Goal: Task Accomplishment & Management: Complete application form

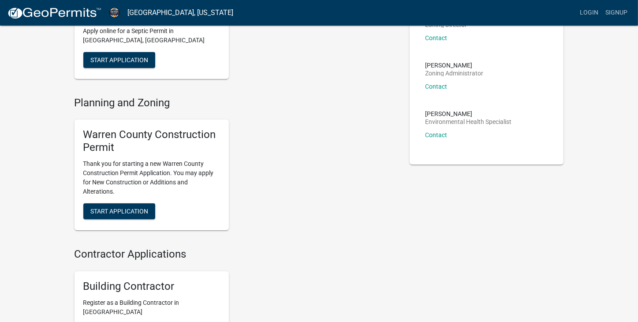
scroll to position [147, 0]
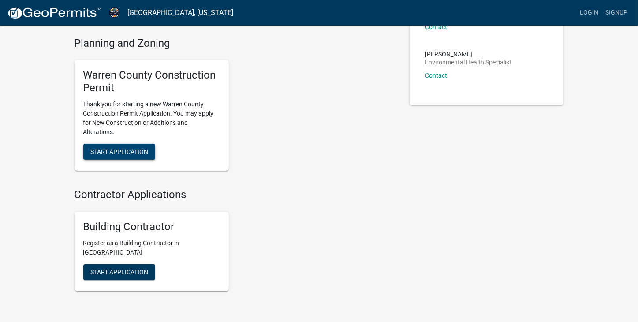
click at [121, 148] on span "Start Application" at bounding box center [119, 151] width 58 height 7
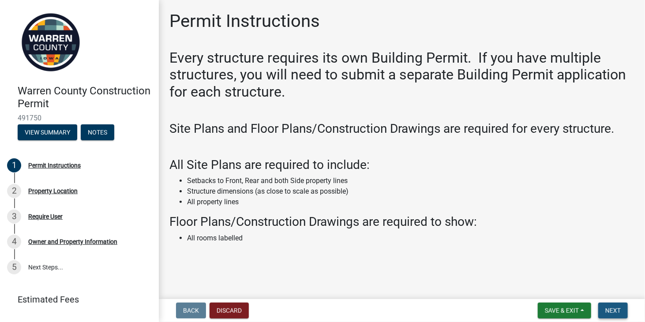
click at [618, 309] on span "Next" at bounding box center [612, 310] width 15 height 7
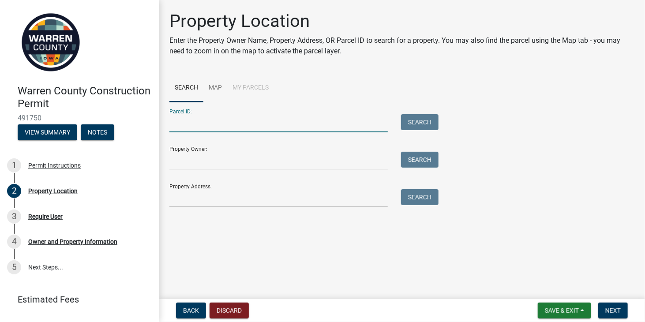
click at [231, 122] on input "Parcel ID:" at bounding box center [278, 123] width 218 height 18
click at [216, 88] on link "Map" at bounding box center [215, 88] width 24 height 28
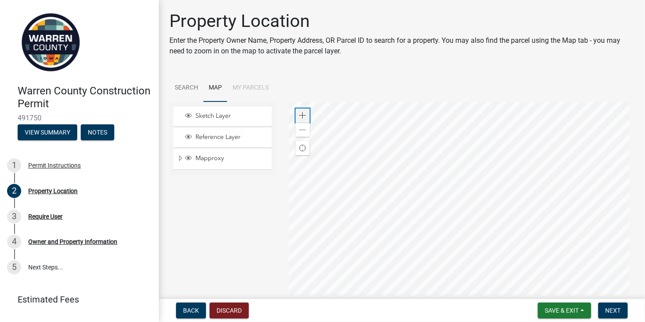
click at [300, 114] on span at bounding box center [302, 115] width 7 height 7
click at [394, 166] on div at bounding box center [461, 212] width 345 height 221
click at [382, 178] on div at bounding box center [461, 212] width 345 height 221
click at [254, 85] on li "My Parcels" at bounding box center [250, 88] width 47 height 28
click at [182, 82] on link "Search" at bounding box center [186, 88] width 34 height 28
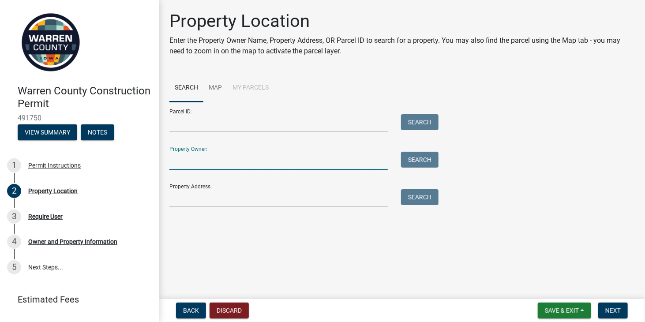
click at [187, 165] on input "Property Owner:" at bounding box center [278, 161] width 218 height 18
type input "p"
type input "6743 61st Ln, Norwalk"
drag, startPoint x: 277, startPoint y: 165, endPoint x: 167, endPoint y: 168, distance: 109.9
click at [167, 168] on div "6743 61st Ln, Norwalk" at bounding box center [279, 161] width 232 height 18
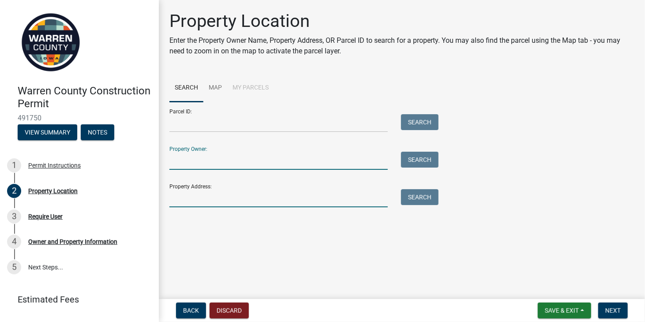
click at [181, 199] on input "Property Address:" at bounding box center [278, 198] width 218 height 18
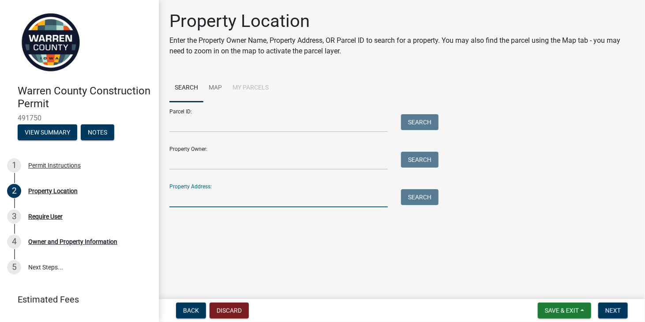
paste input "6743 61st Ln, Norwalk"
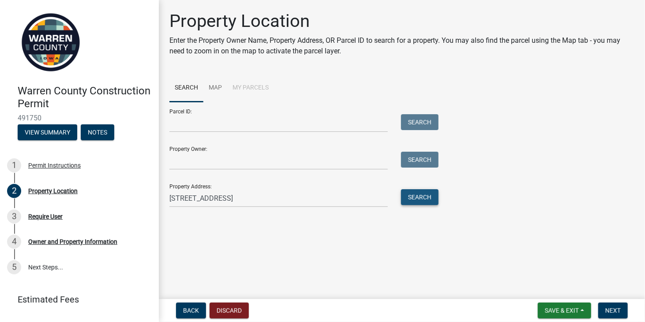
click at [420, 201] on button "Search" at bounding box center [419, 197] width 37 height 16
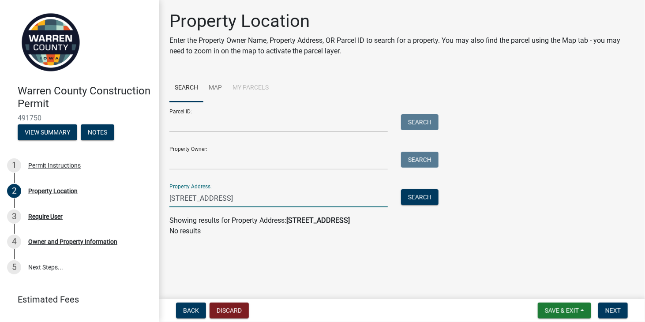
click at [252, 197] on input "6743 61st Ln, Norwalk" at bounding box center [278, 198] width 218 height 18
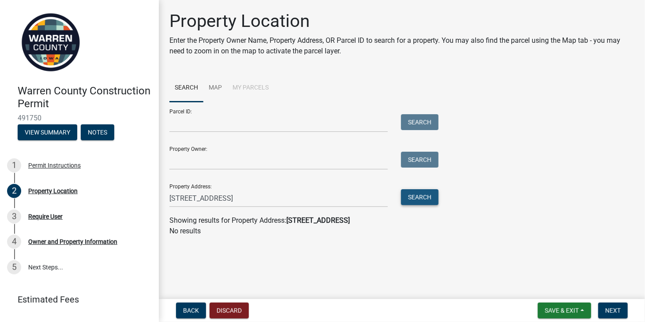
click at [412, 200] on button "Search" at bounding box center [419, 197] width 37 height 16
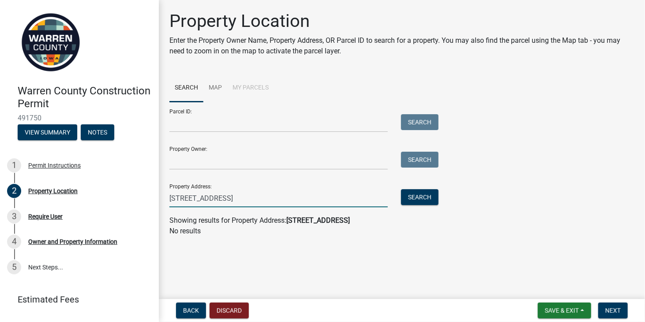
click at [240, 196] on input "6743 61st Ln, Norwalk 50211" at bounding box center [278, 198] width 218 height 18
type input "6743 61st Ln, Norwalk, IA 50211"
click at [418, 202] on button "Search" at bounding box center [419, 197] width 37 height 16
drag, startPoint x: 278, startPoint y: 196, endPoint x: 169, endPoint y: 198, distance: 109.4
click at [169, 198] on div "6743 61st Ln, Norwalk, IA 50211" at bounding box center [279, 198] width 232 height 18
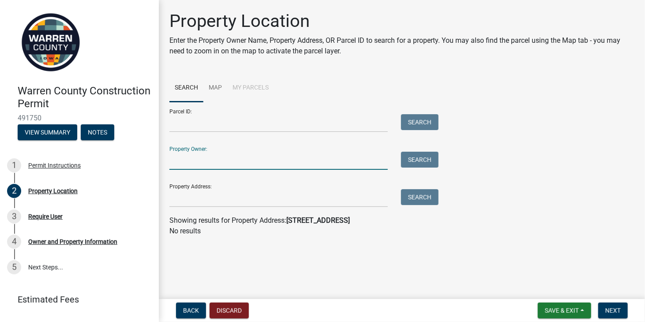
click at [178, 165] on input "Property Owner:" at bounding box center [278, 161] width 218 height 18
type input "melvin l. pieper"
click at [409, 163] on button "Search" at bounding box center [419, 160] width 37 height 16
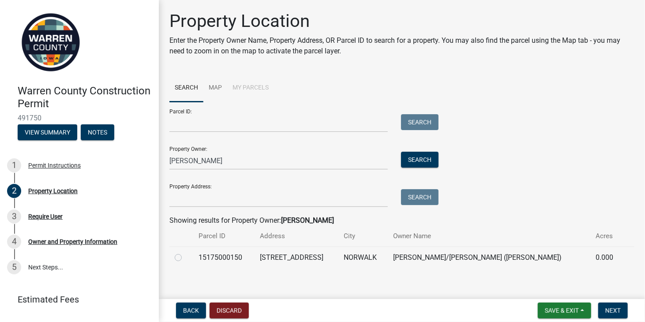
click at [286, 260] on td "6743 61ST LN" at bounding box center [297, 258] width 84 height 22
click at [185, 252] on label at bounding box center [185, 252] width 0 height 0
click at [185, 258] on input "radio" at bounding box center [188, 255] width 6 height 6
radio input "true"
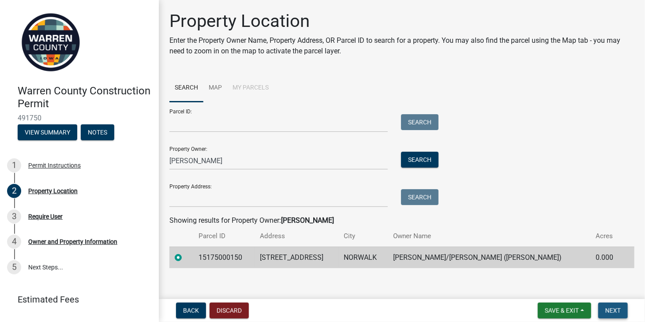
click at [614, 308] on span "Next" at bounding box center [612, 310] width 15 height 7
click at [616, 310] on span "Next" at bounding box center [612, 310] width 15 height 7
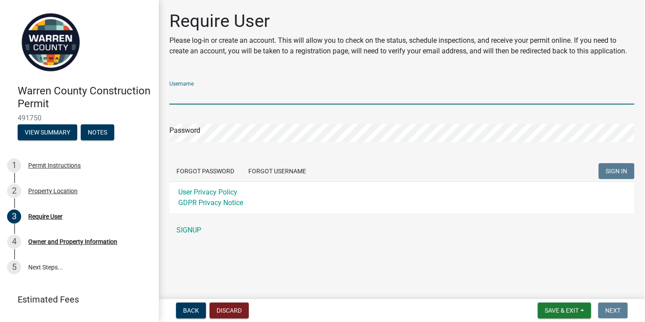
click at [221, 102] on input "Username" at bounding box center [401, 95] width 465 height 18
type input "piepermel@gmail.com"
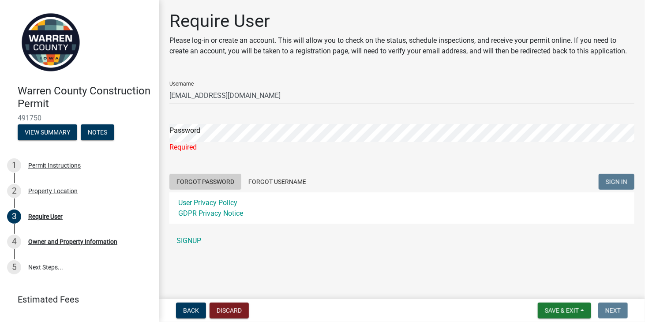
click at [215, 169] on form "Username piepermel@gmail.com Password Required Forgot Password Forgot Username …" at bounding box center [401, 149] width 465 height 150
click at [208, 181] on button "Forgot Password" at bounding box center [205, 182] width 72 height 16
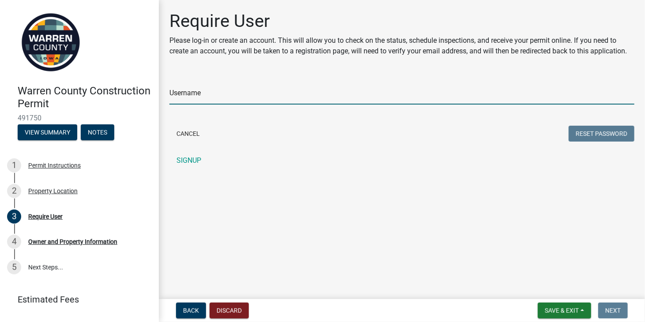
click at [224, 94] on input "Username" at bounding box center [401, 95] width 465 height 18
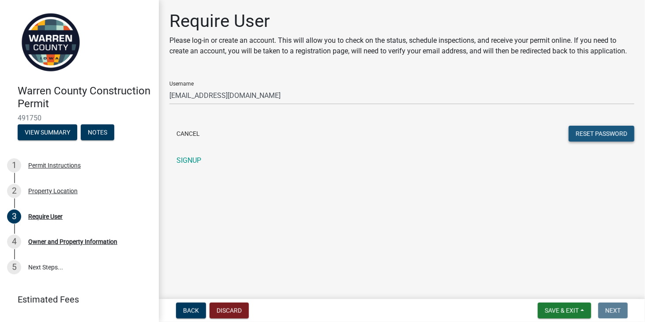
click at [599, 133] on button "Reset Password" at bounding box center [602, 134] width 66 height 16
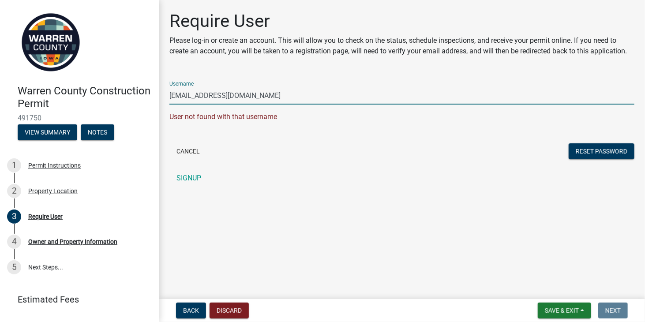
drag, startPoint x: 246, startPoint y: 96, endPoint x: 203, endPoint y: 95, distance: 43.2
click at [203, 95] on input "piepermel@gmail.com" at bounding box center [401, 95] width 465 height 18
type input "pieperml"
click at [608, 152] on button "Reset Password" at bounding box center [602, 151] width 66 height 16
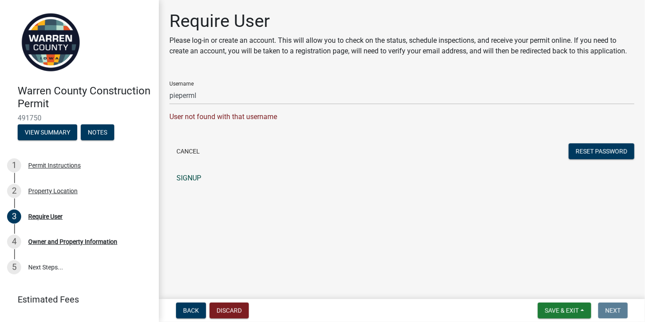
click at [189, 180] on link "SIGNUP" at bounding box center [401, 178] width 465 height 18
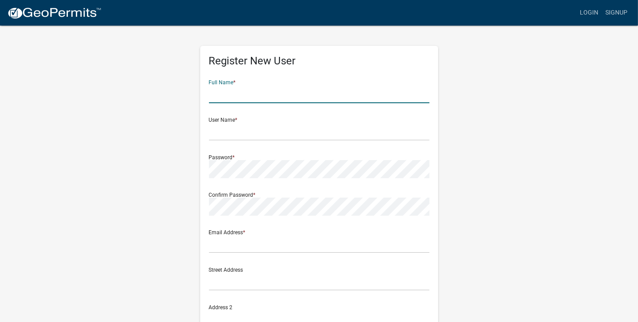
click at [272, 88] on input "text" at bounding box center [319, 94] width 221 height 18
type input "Melvin L. Pieper"
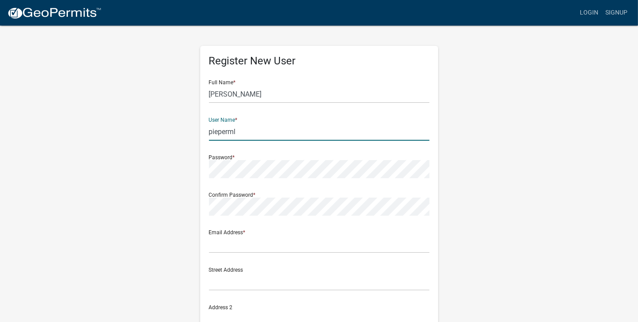
type input "pieperml"
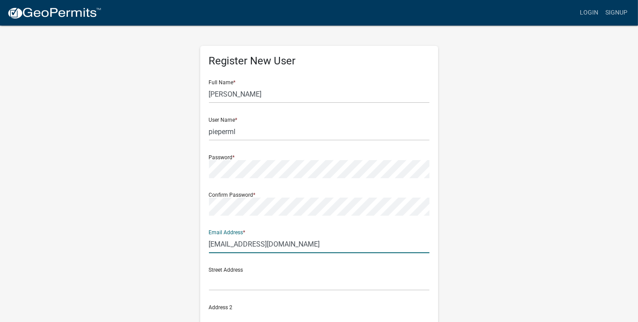
type input "piepermel@gmail.com"
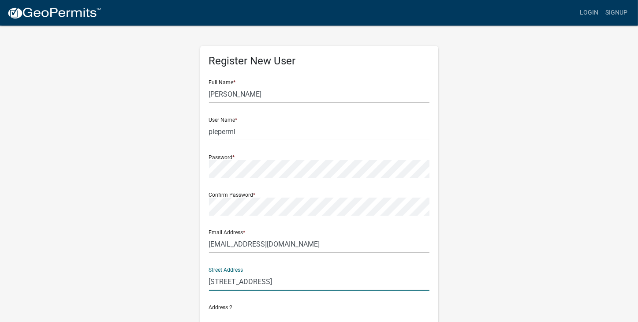
type input "6743 61st Ln."
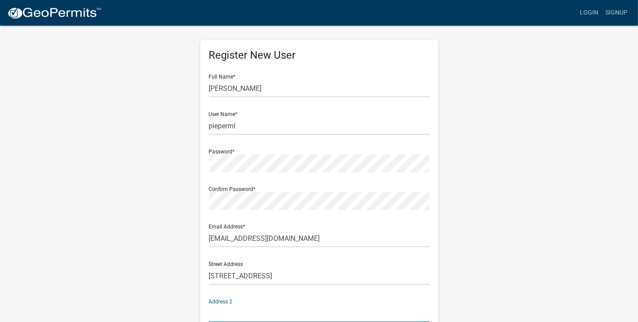
scroll to position [174, 0]
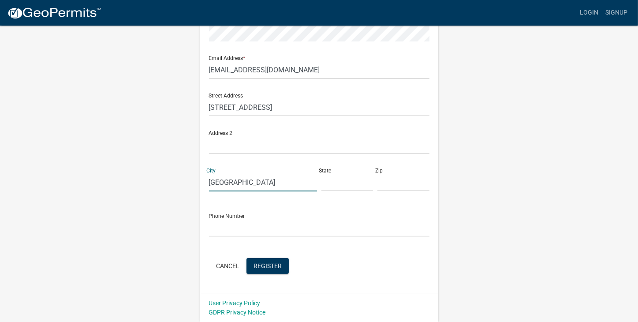
type input "Norwalk"
type input "IA"
type input "50211"
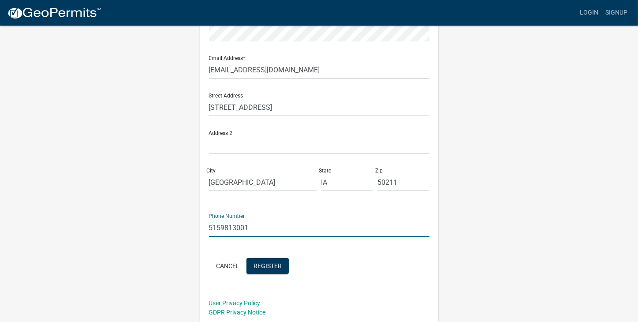
type input "5159813001"
click at [269, 261] on button "Register" at bounding box center [268, 266] width 42 height 16
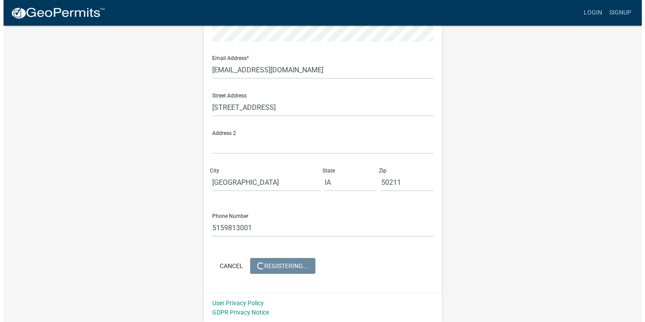
scroll to position [0, 0]
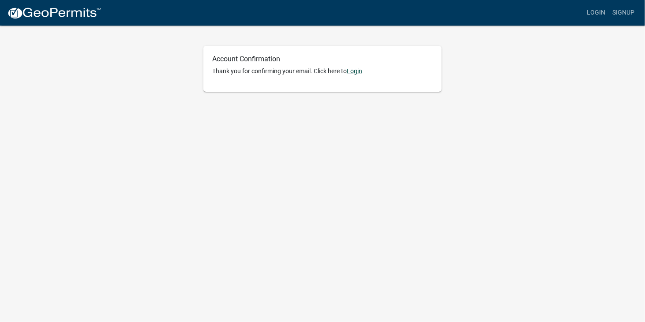
click at [360, 71] on link "Login" at bounding box center [354, 70] width 15 height 7
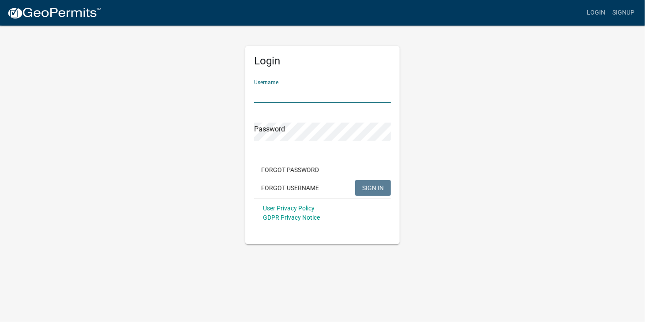
click at [291, 93] on input "Username" at bounding box center [322, 94] width 137 height 18
type input "pieperml"
click at [374, 190] on span "SIGN IN" at bounding box center [373, 187] width 22 height 7
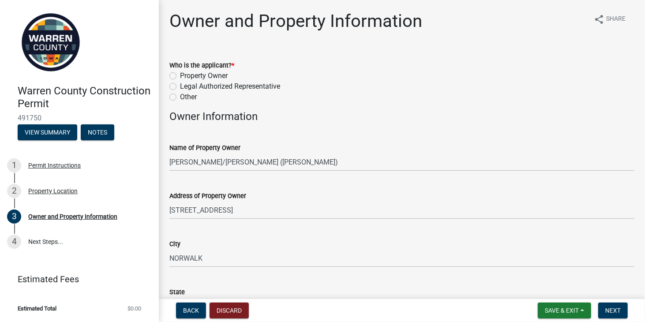
click at [180, 76] on label "Property Owner" at bounding box center [204, 76] width 48 height 11
click at [180, 76] on input "Property Owner" at bounding box center [183, 74] width 6 height 6
radio input "true"
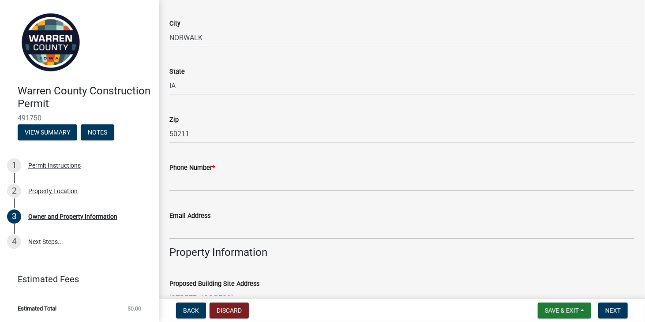
scroll to position [294, 0]
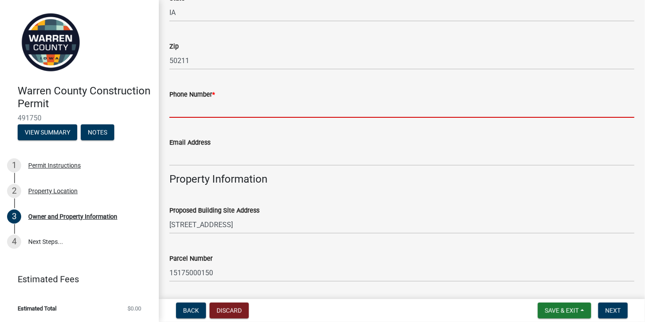
click at [197, 110] on input "Phone Number *" at bounding box center [401, 109] width 465 height 18
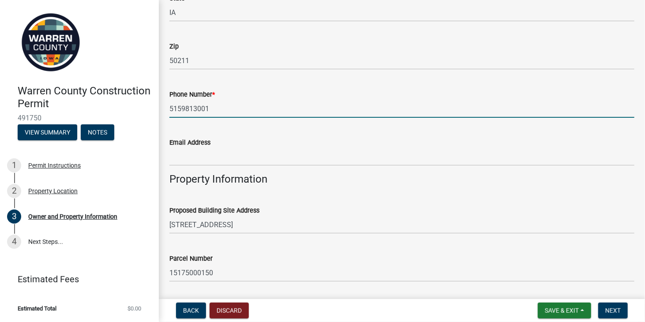
type input "5159813001"
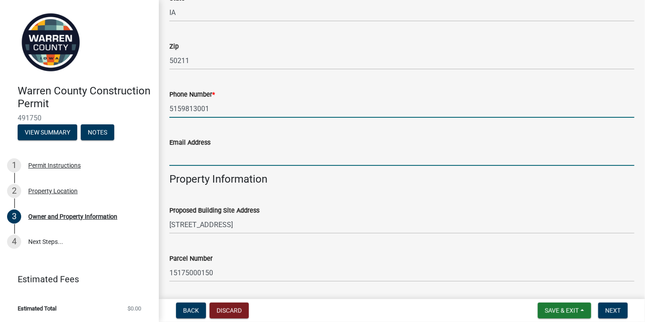
click at [197, 157] on input "Email Address" at bounding box center [401, 157] width 465 height 18
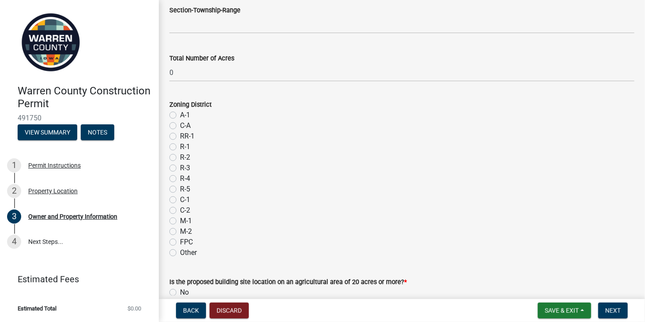
scroll to position [735, 0]
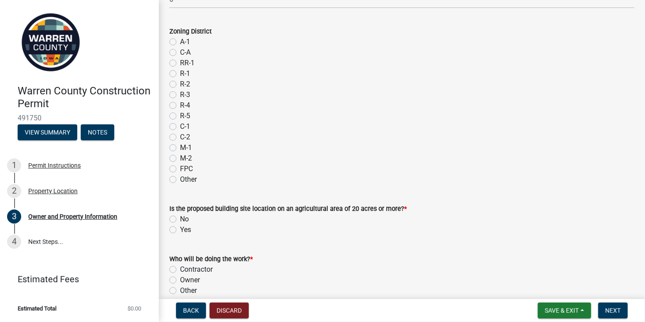
type input "piepermel@gmail.com"
click at [180, 220] on label "No" at bounding box center [184, 219] width 9 height 11
click at [180, 220] on input "No" at bounding box center [183, 217] width 6 height 6
radio input "true"
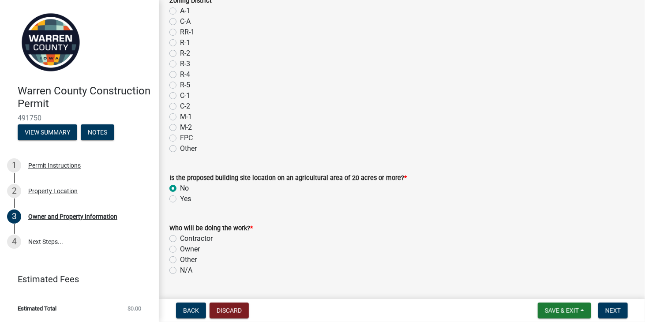
scroll to position [788, 0]
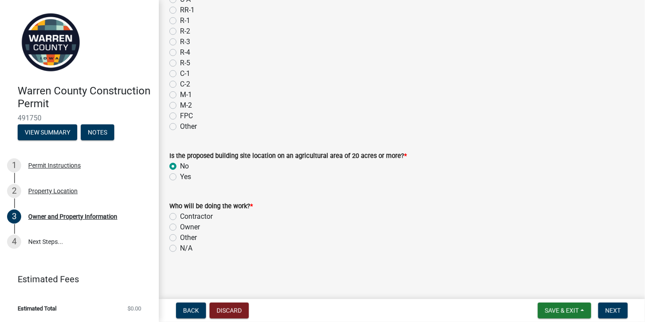
click at [180, 216] on label "Contractor" at bounding box center [196, 216] width 33 height 11
click at [180, 216] on input "Contractor" at bounding box center [183, 214] width 6 height 6
radio input "true"
click at [619, 312] on span "Next" at bounding box center [612, 310] width 15 height 7
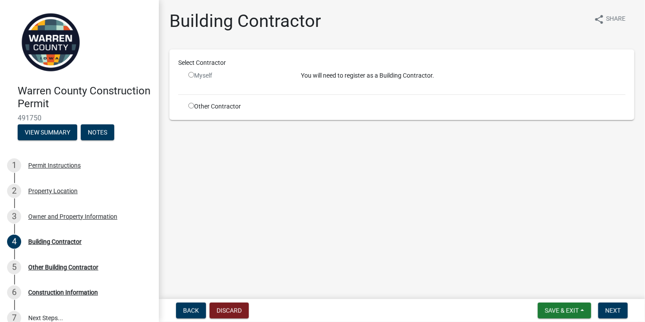
click at [191, 106] on input "radio" at bounding box center [191, 106] width 6 height 6
radio input "true"
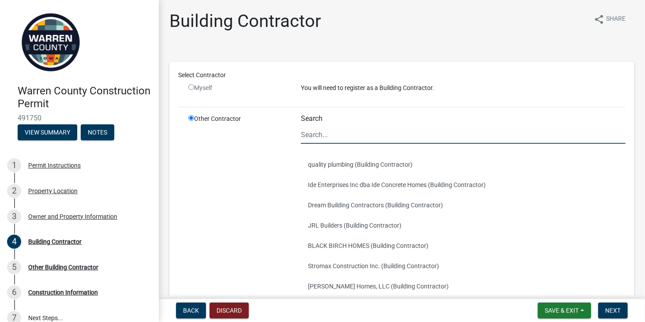
click at [316, 136] on input "Search" at bounding box center [463, 135] width 325 height 18
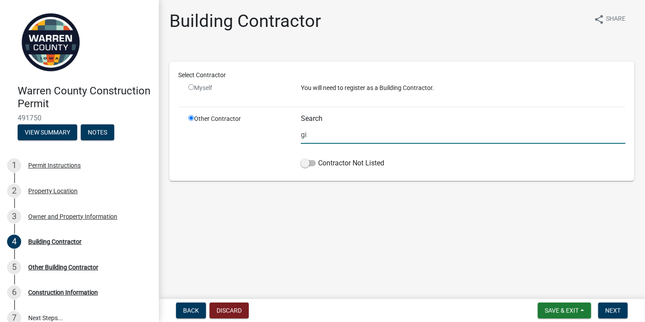
type input "g"
type input "Gingerich Structures"
click at [309, 163] on span at bounding box center [308, 163] width 15 height 6
click at [318, 158] on input "Contractor Not Listed" at bounding box center [318, 158] width 0 height 0
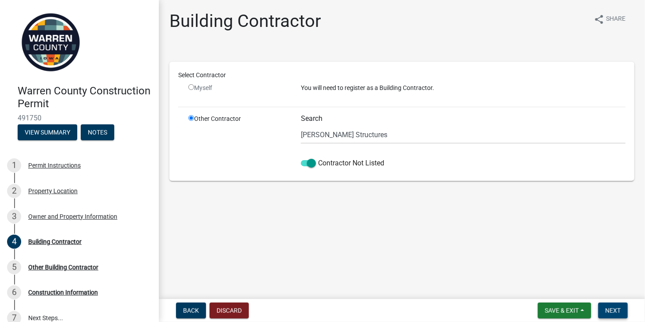
click at [615, 309] on span "Next" at bounding box center [612, 310] width 15 height 7
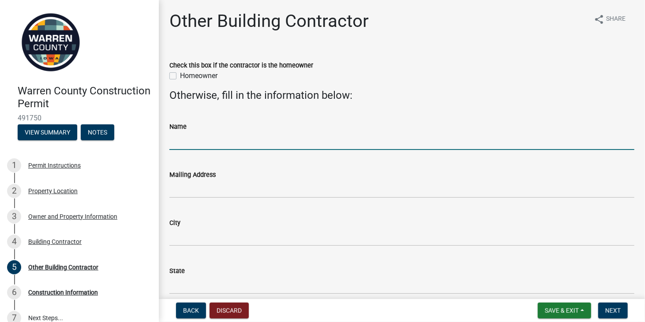
click at [207, 145] on input "Name" at bounding box center [401, 141] width 465 height 18
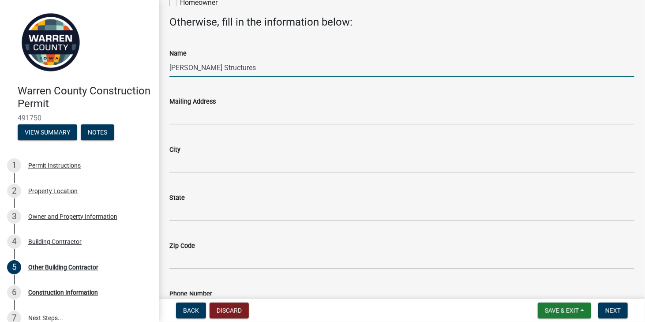
type input "Gingerich Structures"
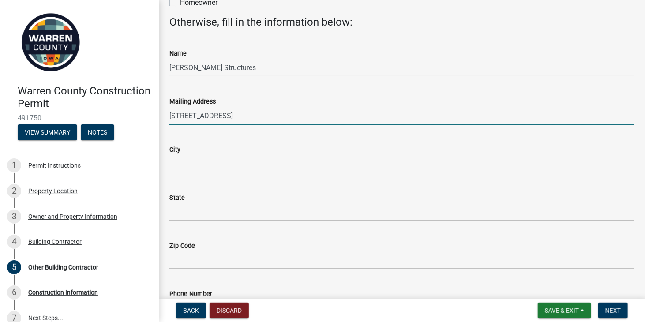
type input "1903 Hwy 30"
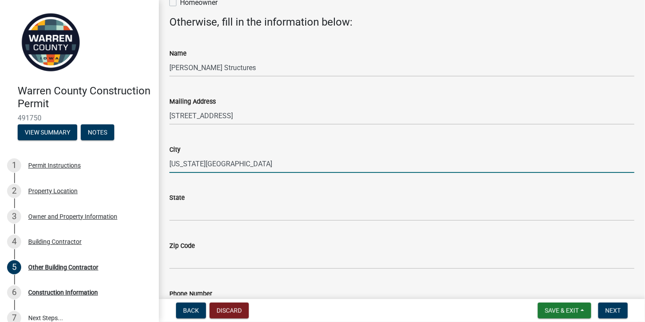
type input "Missouri Valley"
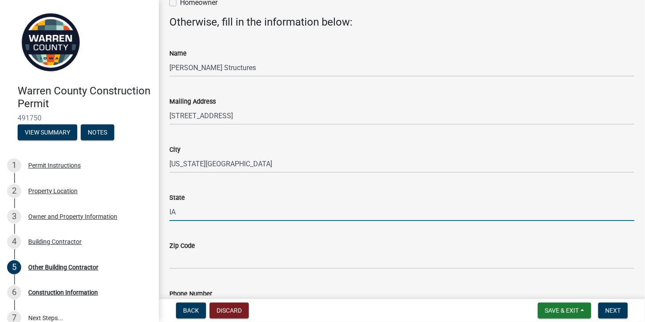
type input "IA"
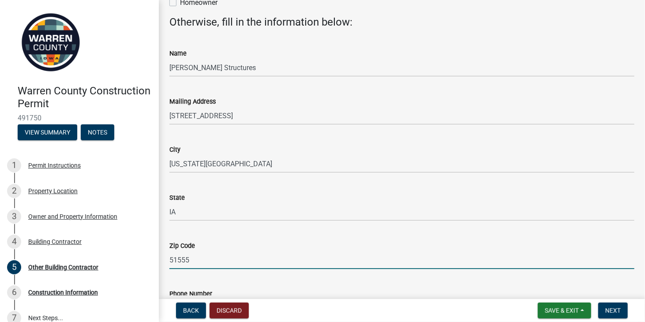
type input "51555"
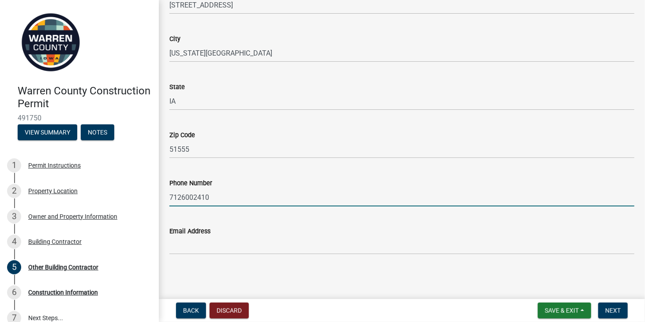
type input "7126002410"
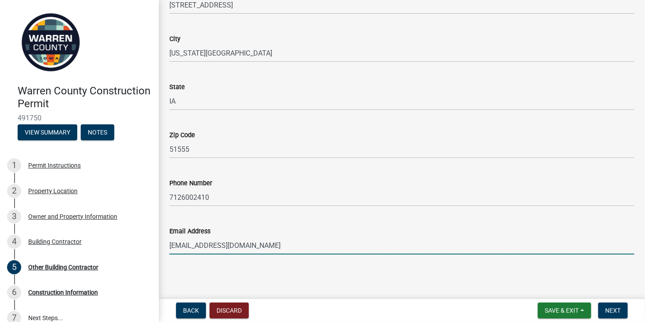
type input "samyoder@GingerichStructures.com"
click at [612, 311] on span "Next" at bounding box center [612, 310] width 15 height 7
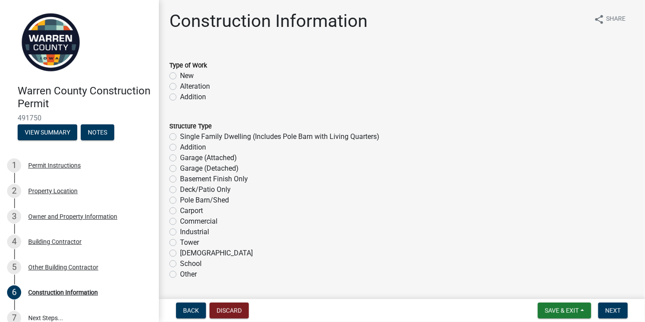
click at [180, 76] on label "New" at bounding box center [187, 76] width 14 height 11
click at [180, 76] on input "New" at bounding box center [183, 74] width 6 height 6
radio input "true"
click at [180, 202] on label "Pole Barn/Shed" at bounding box center [204, 200] width 49 height 11
click at [180, 201] on input "Pole Barn/Shed" at bounding box center [183, 198] width 6 height 6
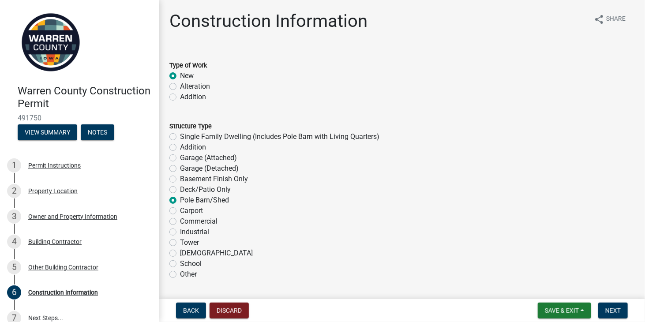
radio input "true"
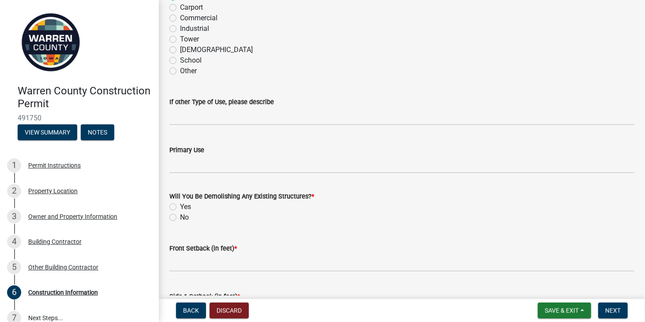
scroll to position [221, 0]
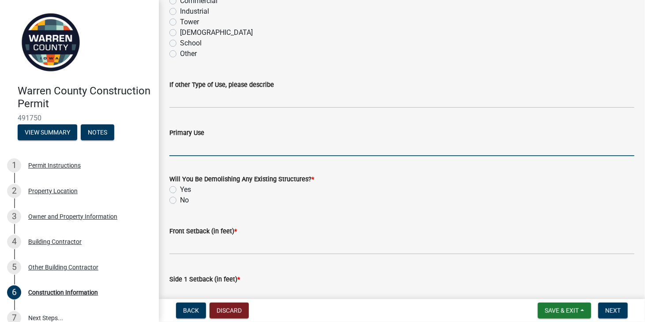
click at [200, 150] on input "Primary Use" at bounding box center [401, 147] width 465 height 18
type input "Storage"
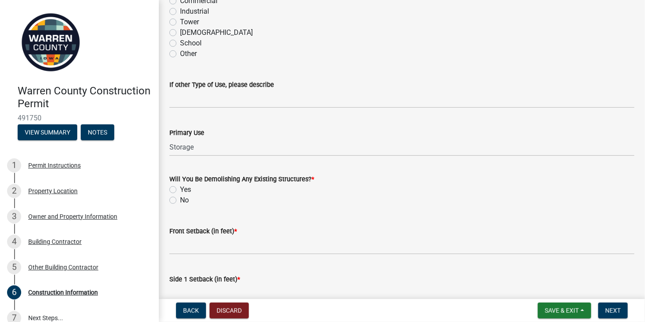
click at [180, 200] on label "No" at bounding box center [184, 200] width 9 height 11
click at [180, 200] on input "No" at bounding box center [183, 198] width 6 height 6
radio input "true"
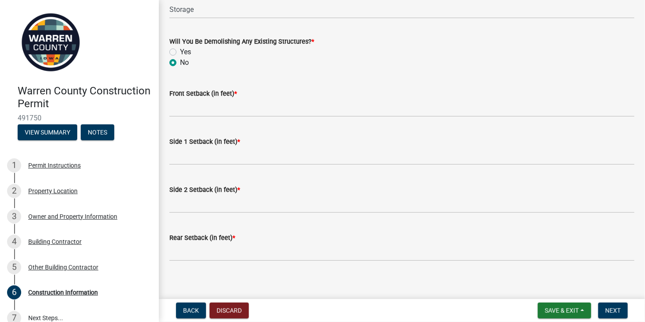
scroll to position [365, 0]
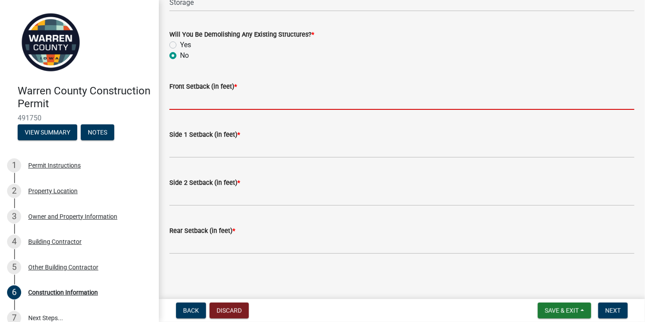
click at [182, 104] on input "Front Setback (in feet) *" at bounding box center [401, 101] width 465 height 18
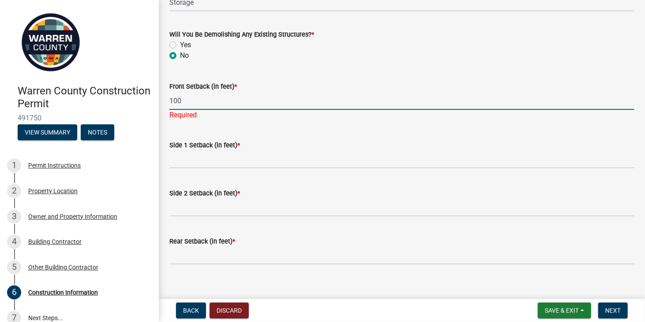
type input "100"
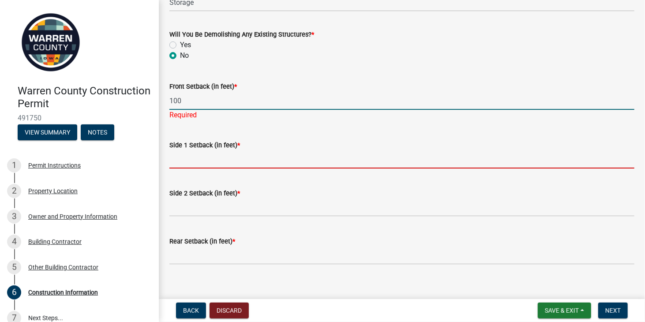
click at [187, 160] on wm-data-entity-input "Side 1 Setback (in feet) *" at bounding box center [401, 151] width 465 height 48
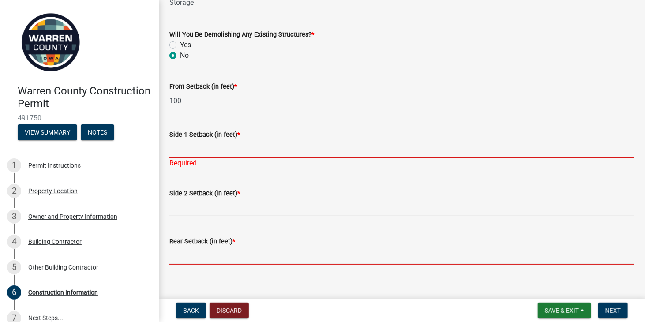
click at [178, 257] on input "Rear Setback (in feet) *" at bounding box center [401, 256] width 465 height 18
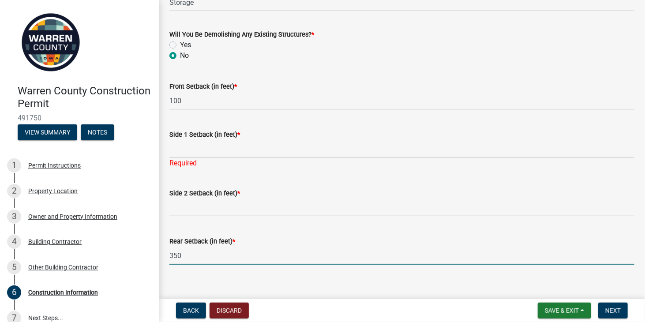
type input "350"
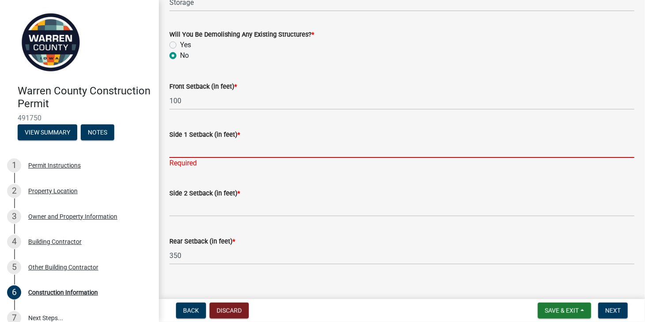
click at [186, 148] on input "Side 1 Setback (in feet) *" at bounding box center [401, 149] width 465 height 18
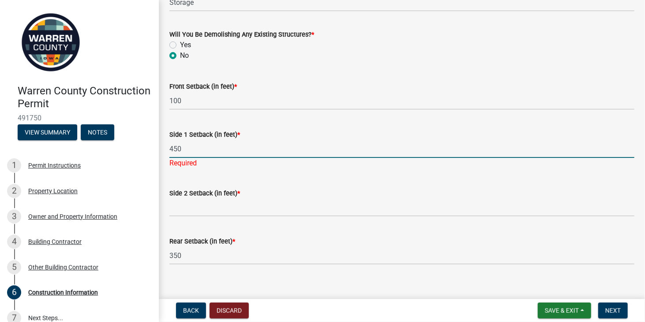
type input "450"
click at [187, 210] on wm-data-entity-input "Side 2 Setback (in feet) *" at bounding box center [401, 200] width 465 height 48
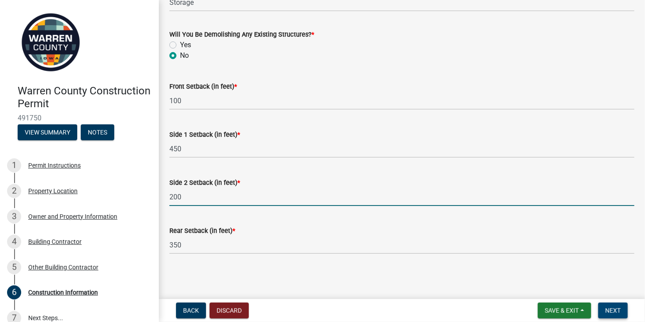
type input "200"
click at [615, 310] on span "Next" at bounding box center [612, 310] width 15 height 7
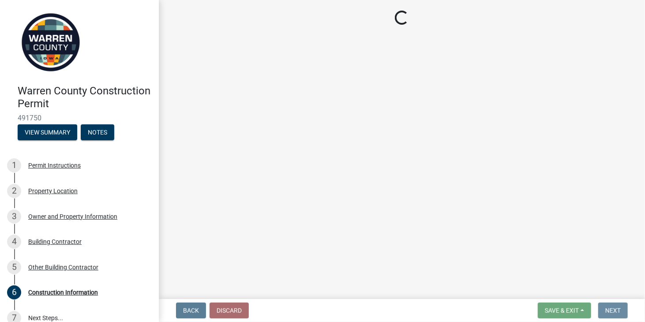
scroll to position [0, 0]
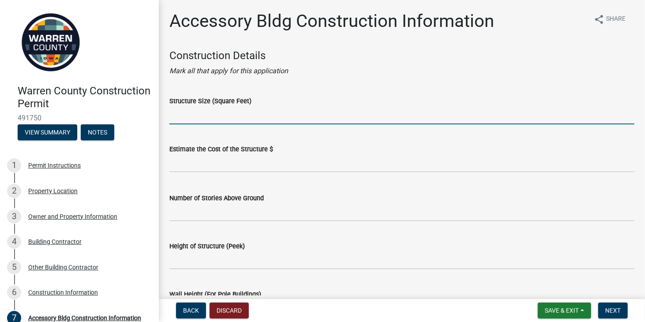
click at [206, 116] on input "Structure Size (Square Feet)" at bounding box center [401, 115] width 465 height 18
type input "960"
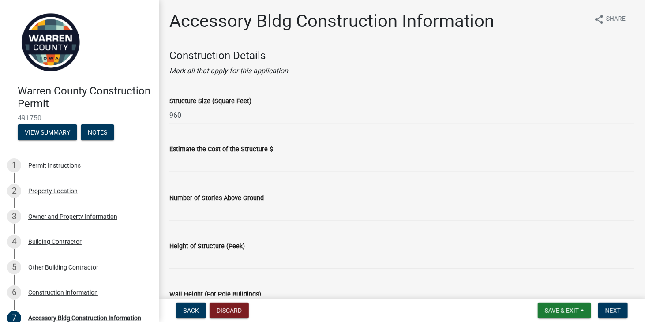
click at [187, 168] on input "text" at bounding box center [401, 163] width 465 height 18
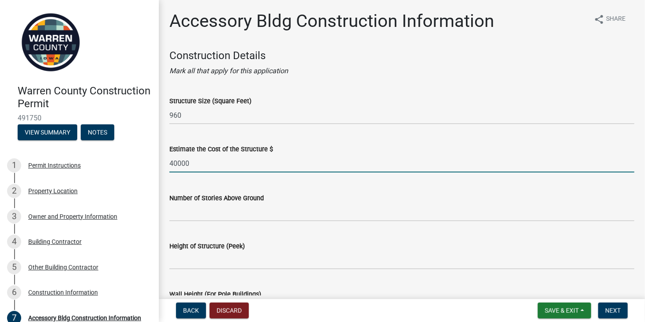
type input "40000"
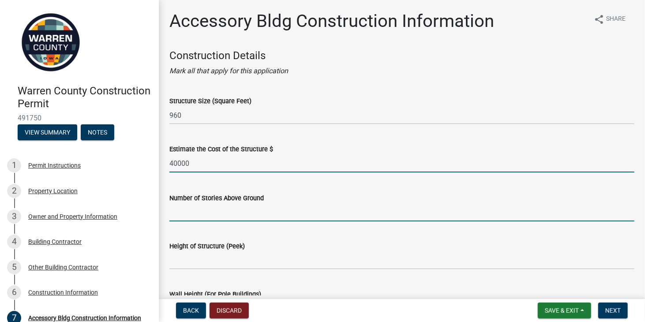
click at [223, 215] on input "Number of Stories Above Ground" at bounding box center [401, 212] width 465 height 18
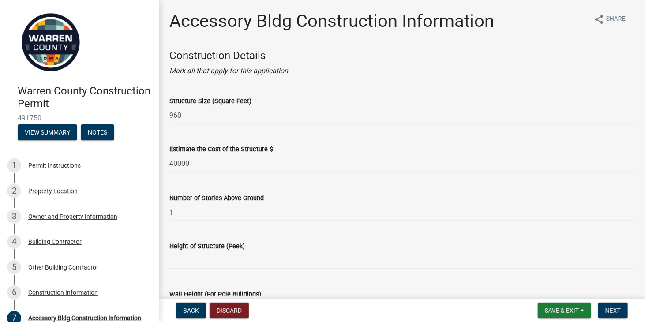
type input "1"
click at [219, 262] on input "Height of Structure (Peek)" at bounding box center [401, 260] width 465 height 18
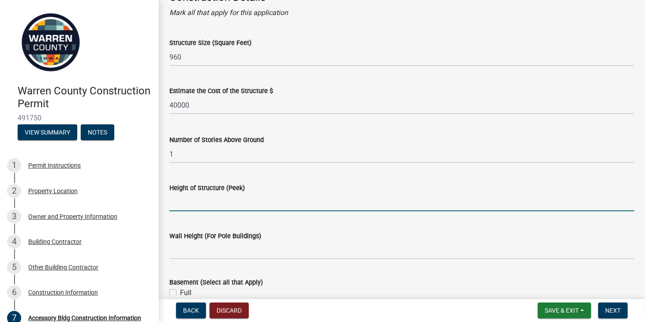
scroll to position [73, 0]
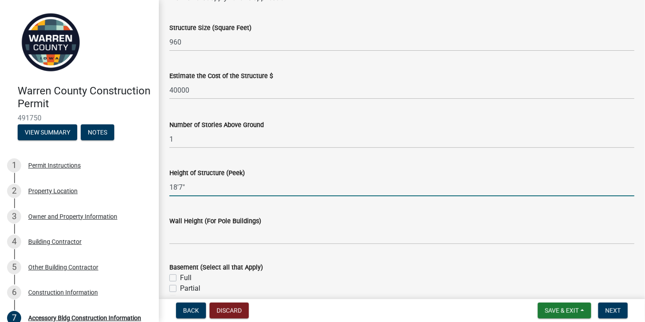
type input "18'7""
click at [222, 236] on input "Wall Height (For Pole Buildings)" at bounding box center [401, 235] width 465 height 18
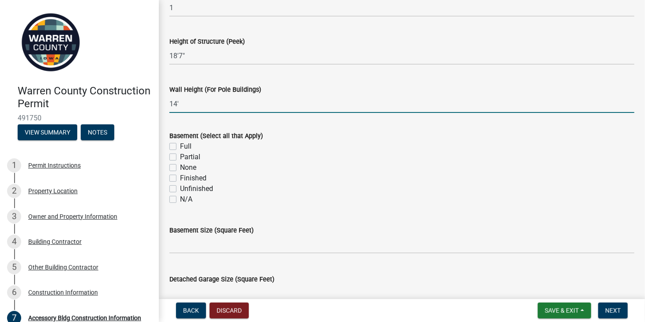
scroll to position [221, 0]
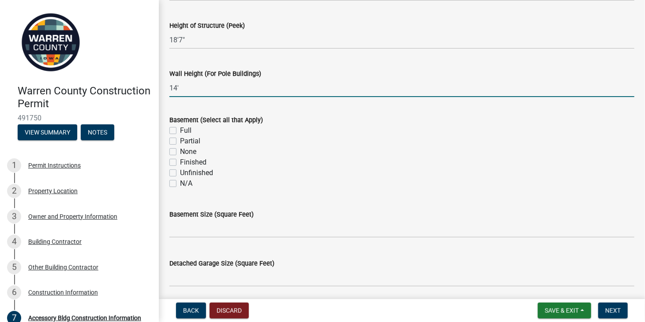
type input "14'"
click at [180, 184] on label "N/A" at bounding box center [186, 183] width 12 height 11
click at [180, 184] on input "N/A" at bounding box center [183, 181] width 6 height 6
checkbox input "true"
checkbox input "false"
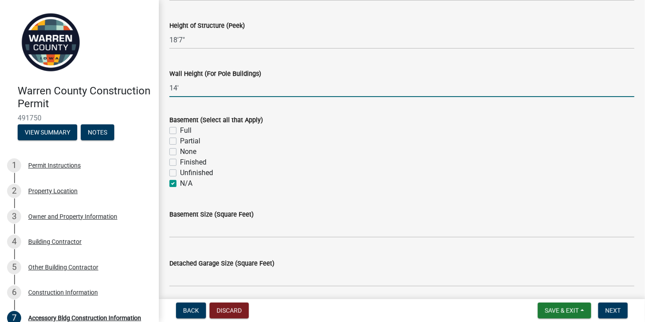
checkbox input "false"
checkbox input "true"
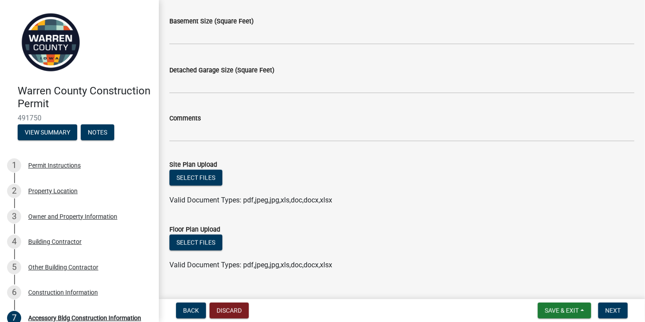
scroll to position [431, 0]
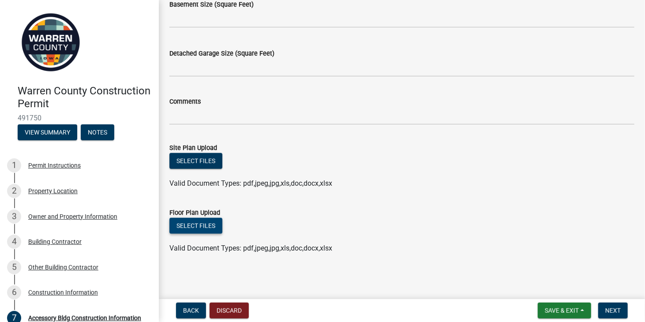
click at [199, 223] on button "Select files" at bounding box center [195, 226] width 53 height 16
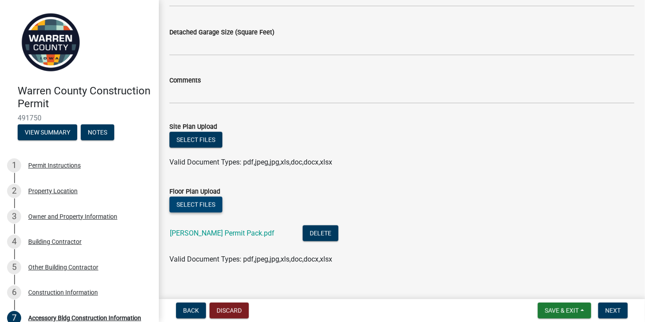
scroll to position [463, 0]
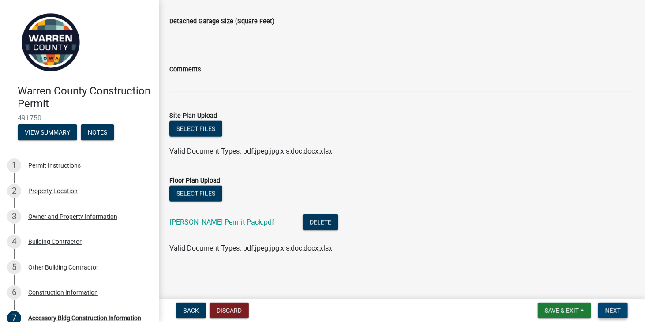
click at [616, 307] on span "Next" at bounding box center [612, 310] width 15 height 7
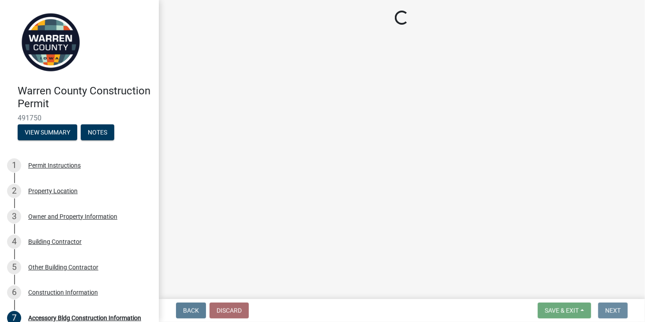
scroll to position [0, 0]
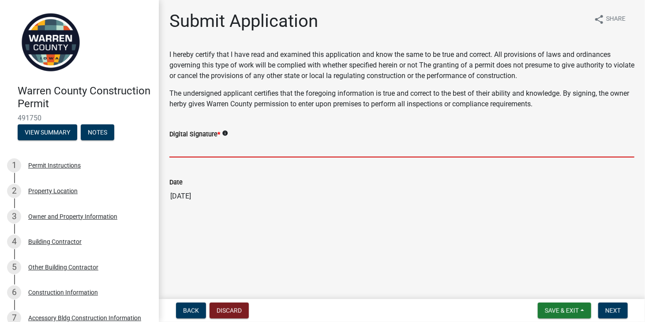
click at [192, 150] on input "Digital Signature *" at bounding box center [401, 148] width 465 height 18
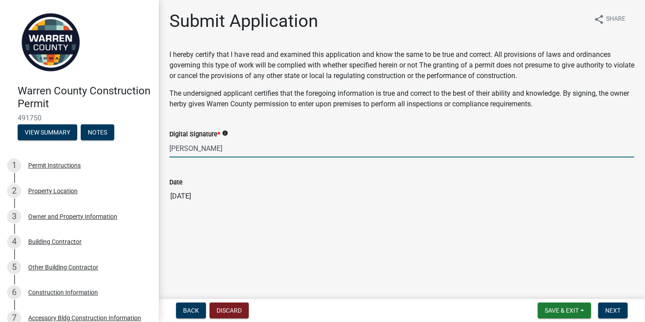
type input "Melvin L. Pieper"
click at [224, 133] on icon "info" at bounding box center [225, 133] width 6 height 6
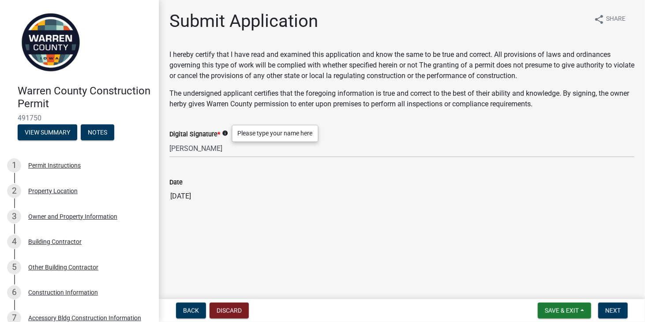
click at [224, 133] on icon "info" at bounding box center [225, 133] width 6 height 6
click at [614, 310] on span "Next" at bounding box center [612, 310] width 15 height 7
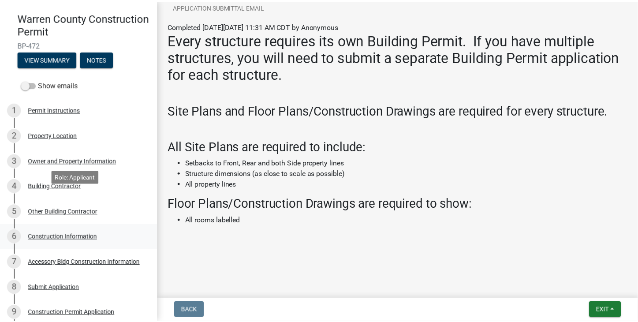
scroll to position [18, 0]
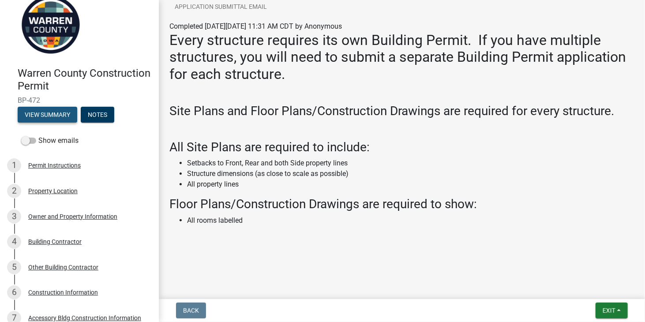
click at [51, 114] on button "View Summary" at bounding box center [48, 115] width 60 height 16
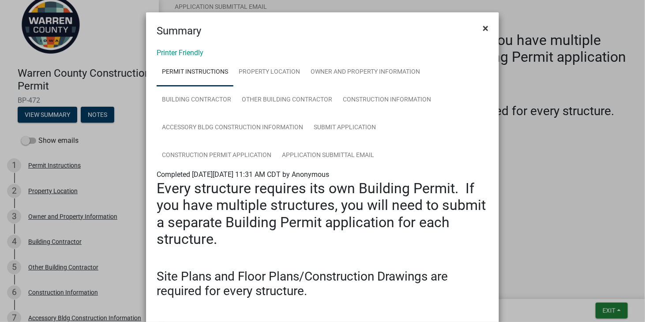
click at [484, 28] on span "×" at bounding box center [486, 28] width 6 height 12
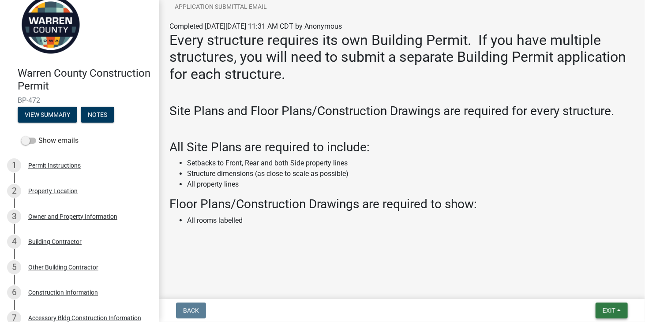
click at [611, 313] on span "Exit" at bounding box center [609, 310] width 13 height 7
click at [586, 288] on button "Save & Exit" at bounding box center [593, 287] width 71 height 21
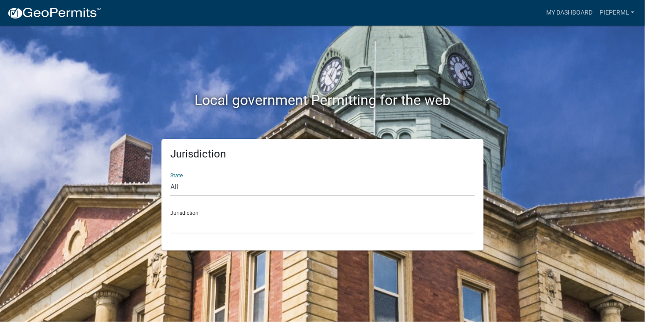
click at [214, 187] on select "All Colorado Georgia Indiana Iowa Kansas Minnesota Ohio South Carolina Wisconsin" at bounding box center [322, 187] width 304 height 18
select select "[US_STATE]"
click at [170, 178] on select "All Colorado Georgia Indiana Iowa Kansas Minnesota Ohio South Carolina Wisconsin" at bounding box center [322, 187] width 304 height 18
click at [220, 226] on select "Boone County, Iowa Butler County, Iowa Cerro Gordo County, Iowa City of Harlan,…" at bounding box center [322, 225] width 304 height 18
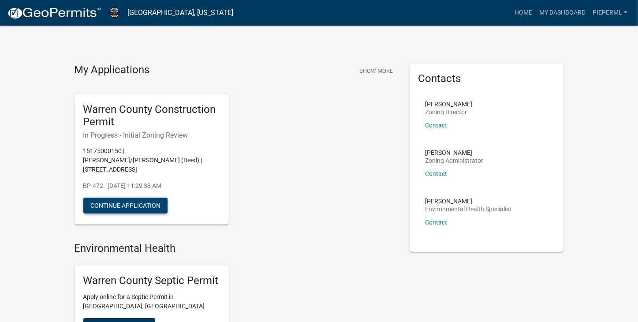
click at [126, 198] on button "Continue Application" at bounding box center [125, 206] width 84 height 16
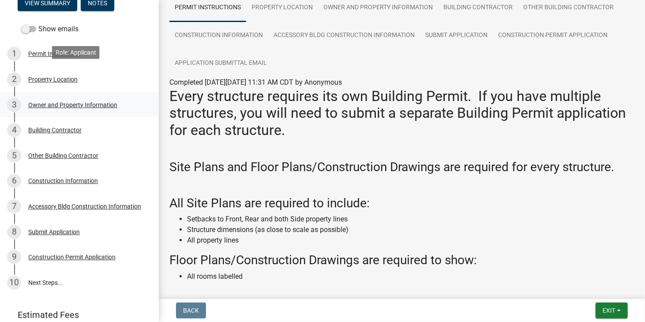
scroll to position [165, 0]
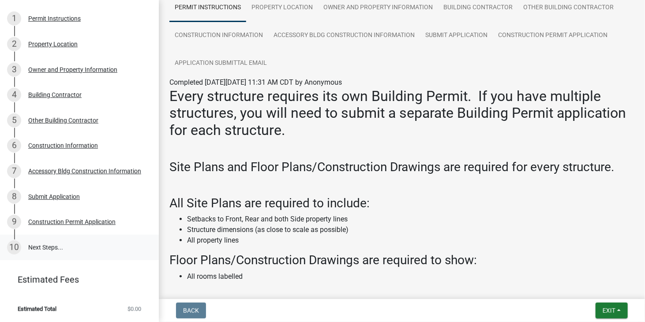
click at [52, 245] on link "10 Next Steps..." at bounding box center [79, 248] width 159 height 26
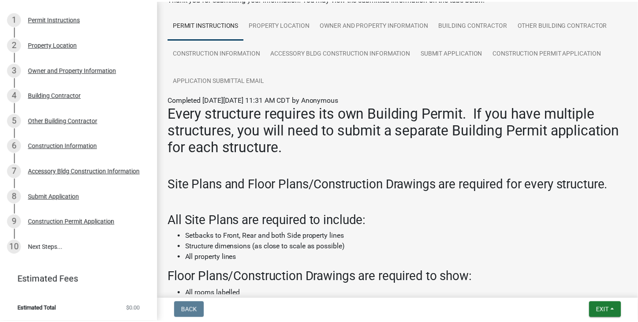
scroll to position [129, 0]
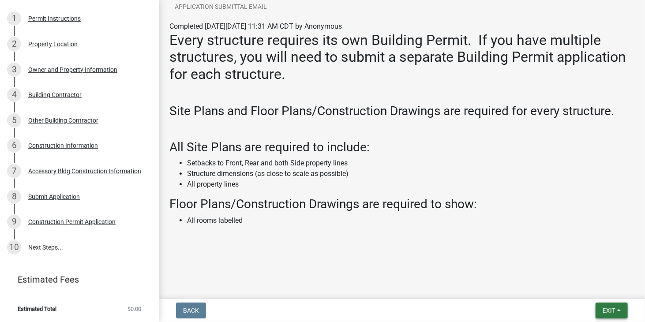
click at [613, 307] on span "Exit" at bounding box center [609, 310] width 13 height 7
click at [586, 289] on button "Save & Exit" at bounding box center [593, 287] width 71 height 21
